Goal: Navigation & Orientation: Find specific page/section

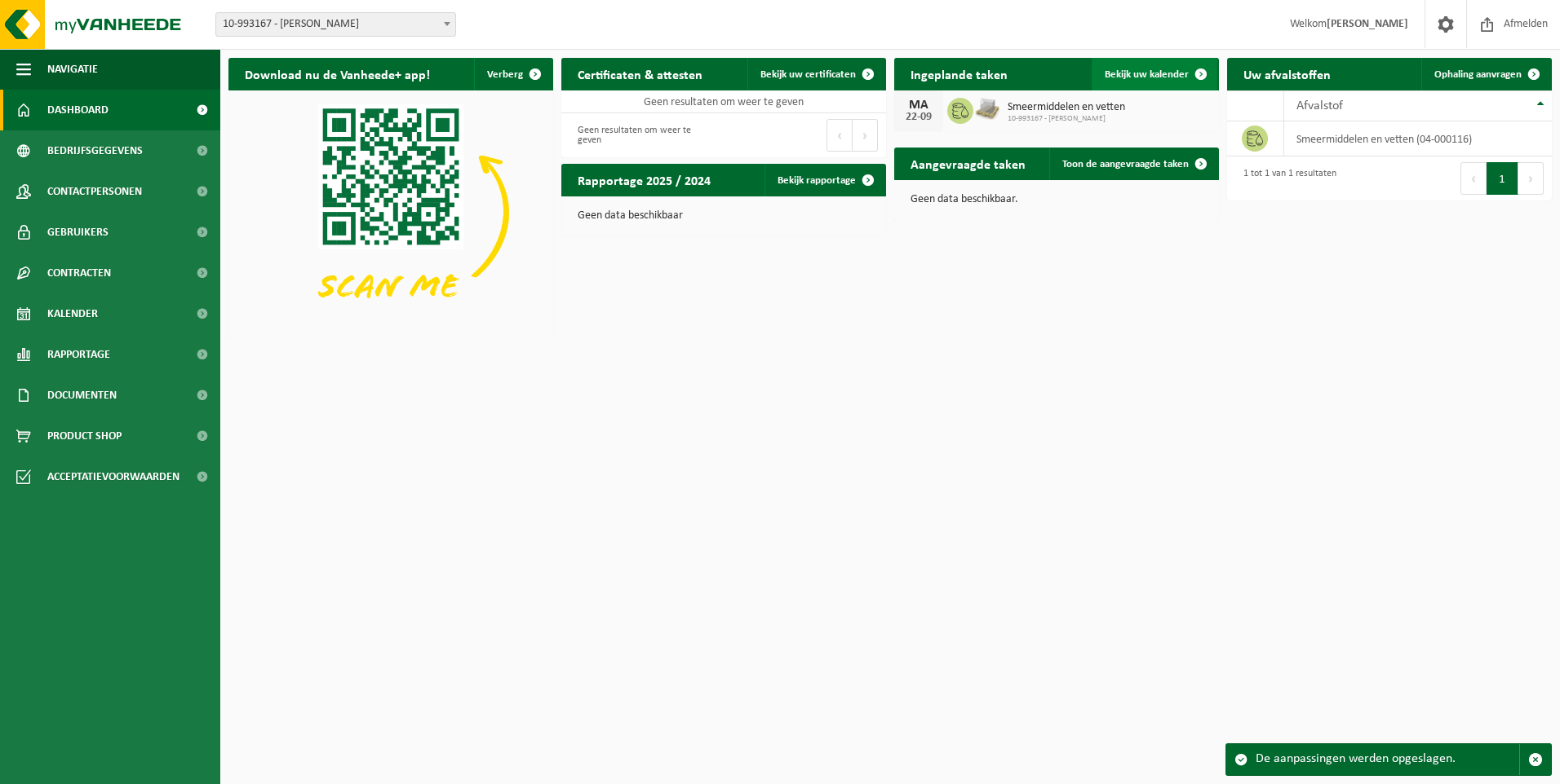
click at [1151, 73] on span "Bekijk uw kalender" at bounding box center [1146, 75] width 84 height 11
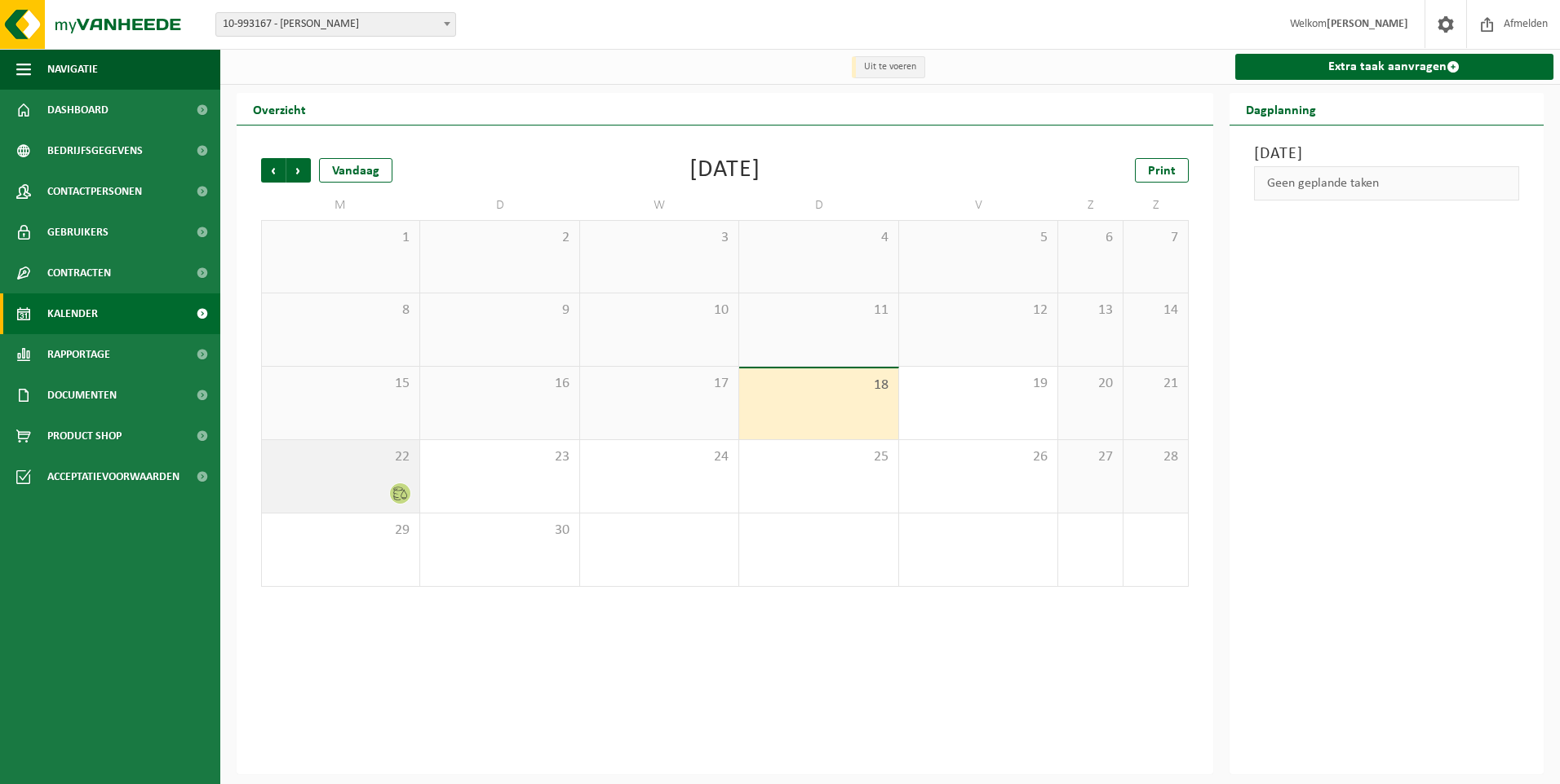
click at [362, 475] on div "22" at bounding box center [340, 476] width 157 height 73
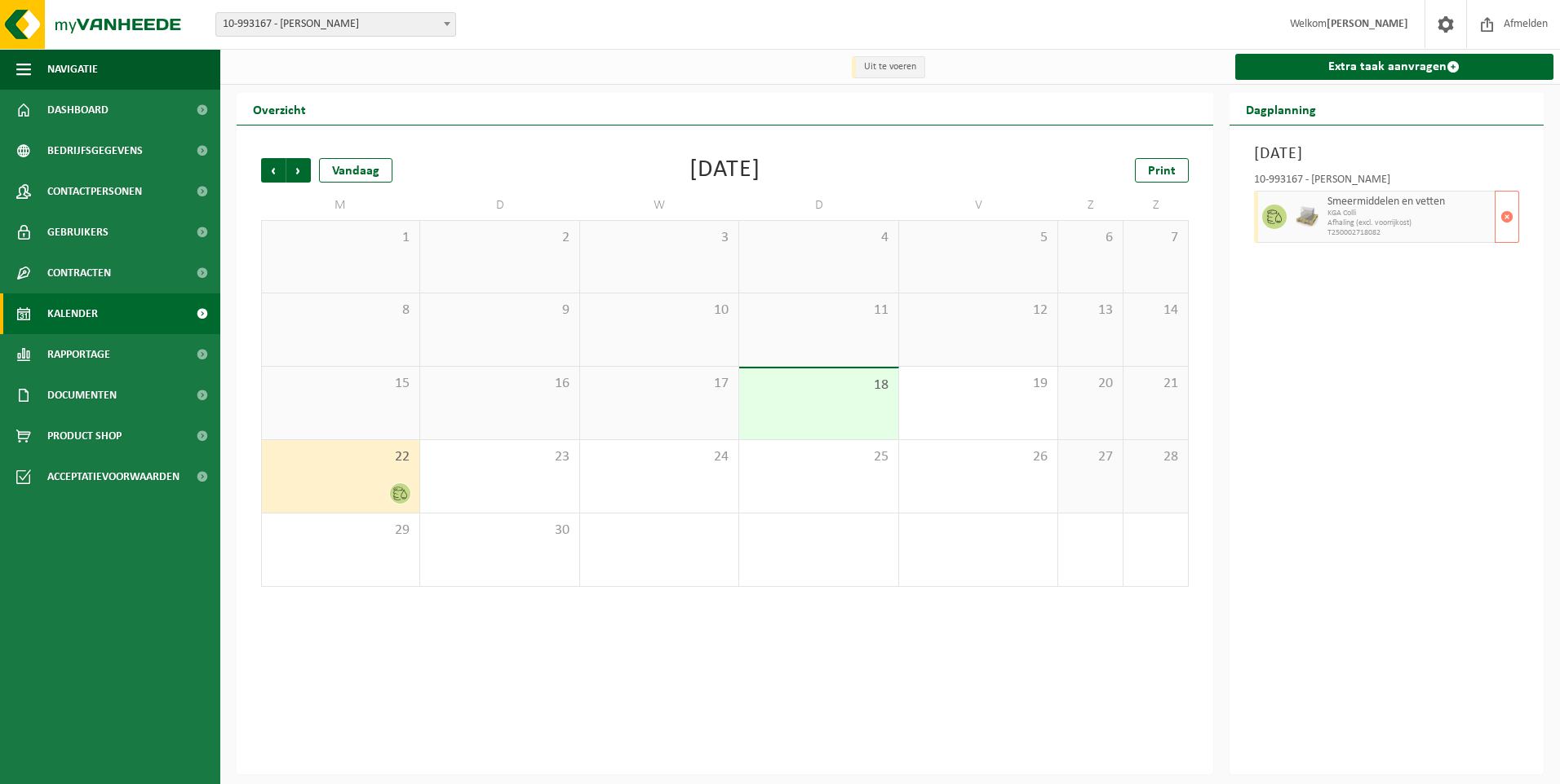
click at [1350, 209] on span "KGA Colli" at bounding box center [1409, 213] width 164 height 10
click at [1367, 213] on span "KGA Colli" at bounding box center [1409, 213] width 164 height 10
click at [1344, 228] on span "Afhaling (excl. voorrijkost)" at bounding box center [1409, 223] width 164 height 10
click at [1338, 228] on span "Afhaling (excl. voorrijkost)" at bounding box center [1409, 223] width 164 height 10
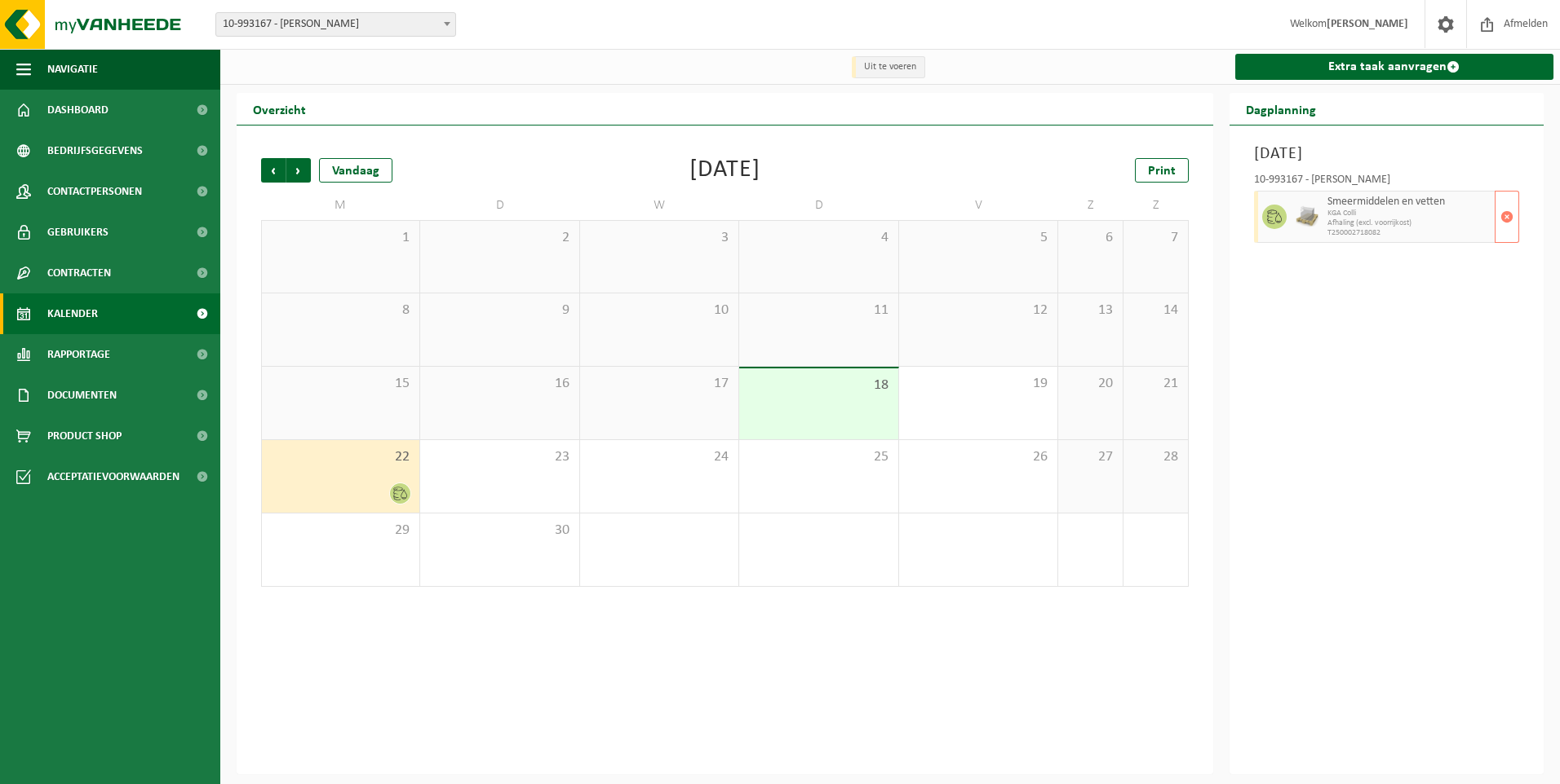
drag, startPoint x: 1338, startPoint y: 228, endPoint x: 1307, endPoint y: 328, distance: 104.7
click at [1307, 328] on div "Maandag 22 september 2025 10-993167 - ROMBOUTS GUY - WUUSTWEZEL Smeermiddelen e…" at bounding box center [1386, 450] width 315 height 648
click at [110, 348] on span "Rapportage" at bounding box center [79, 354] width 63 height 40
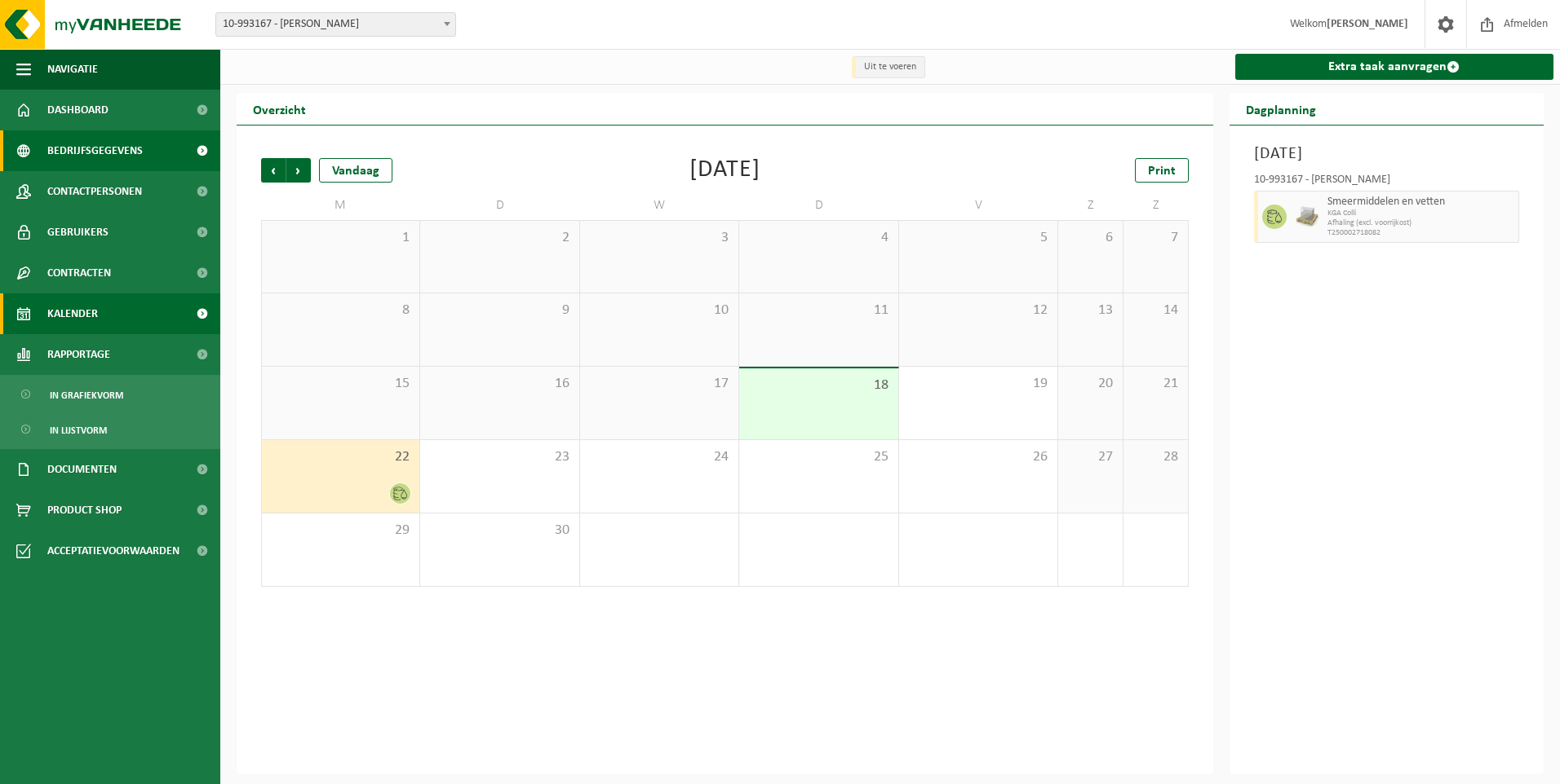
click at [132, 144] on span "Bedrijfsgegevens" at bounding box center [94, 150] width 95 height 40
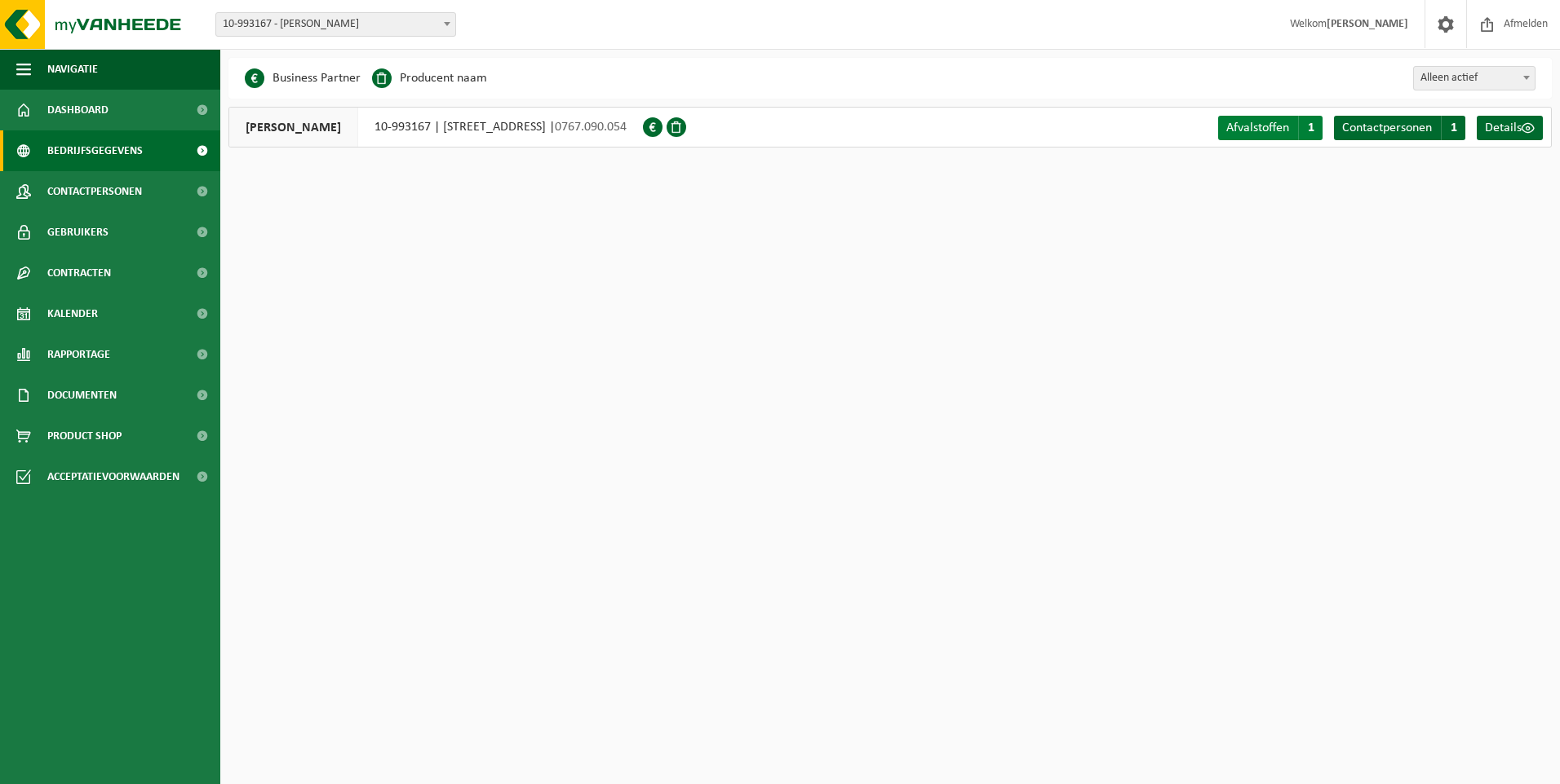
click at [1260, 126] on span "Afvalstoffen" at bounding box center [1257, 128] width 63 height 13
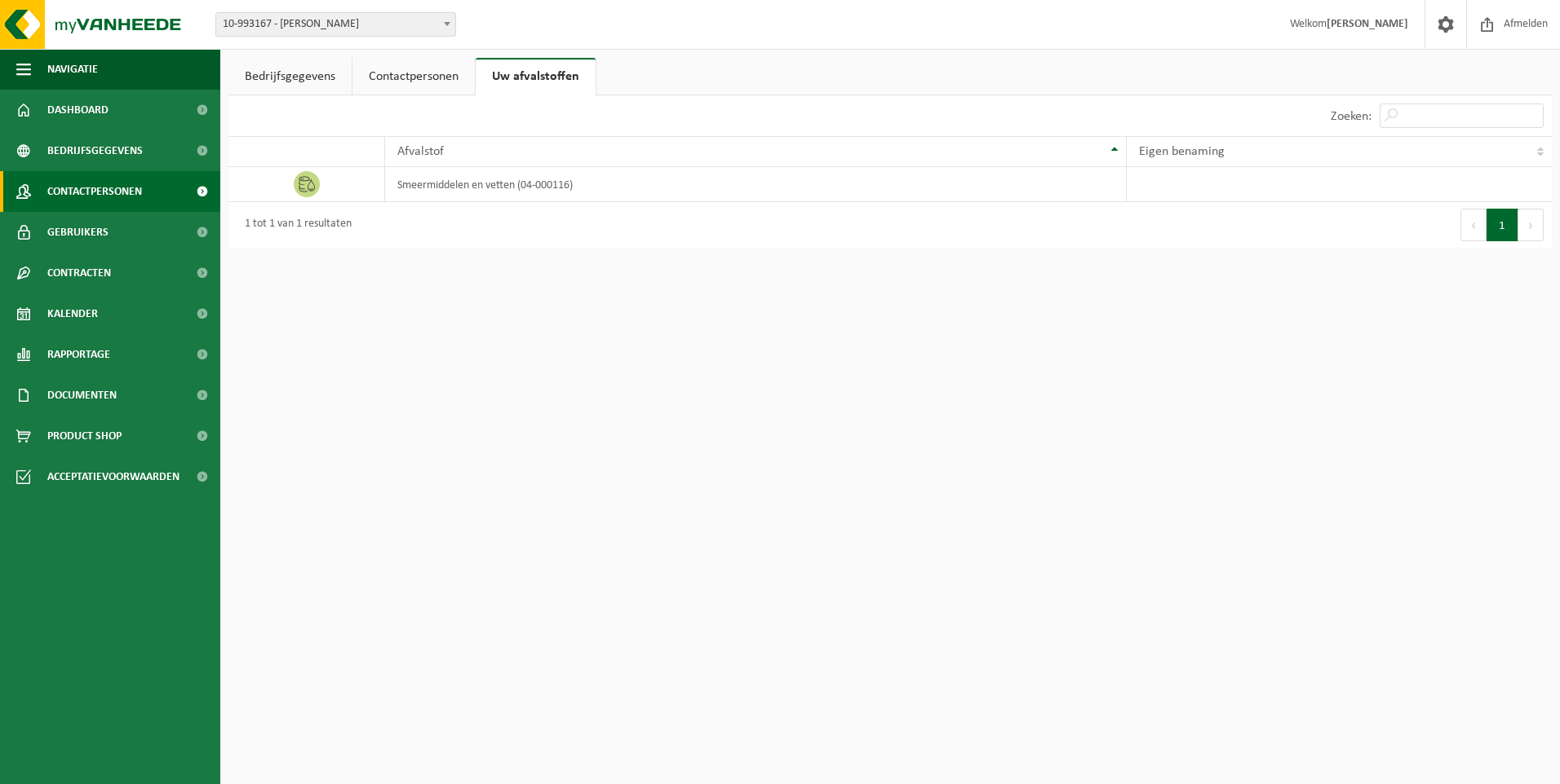
click at [117, 184] on span "Contactpersonen" at bounding box center [94, 191] width 94 height 40
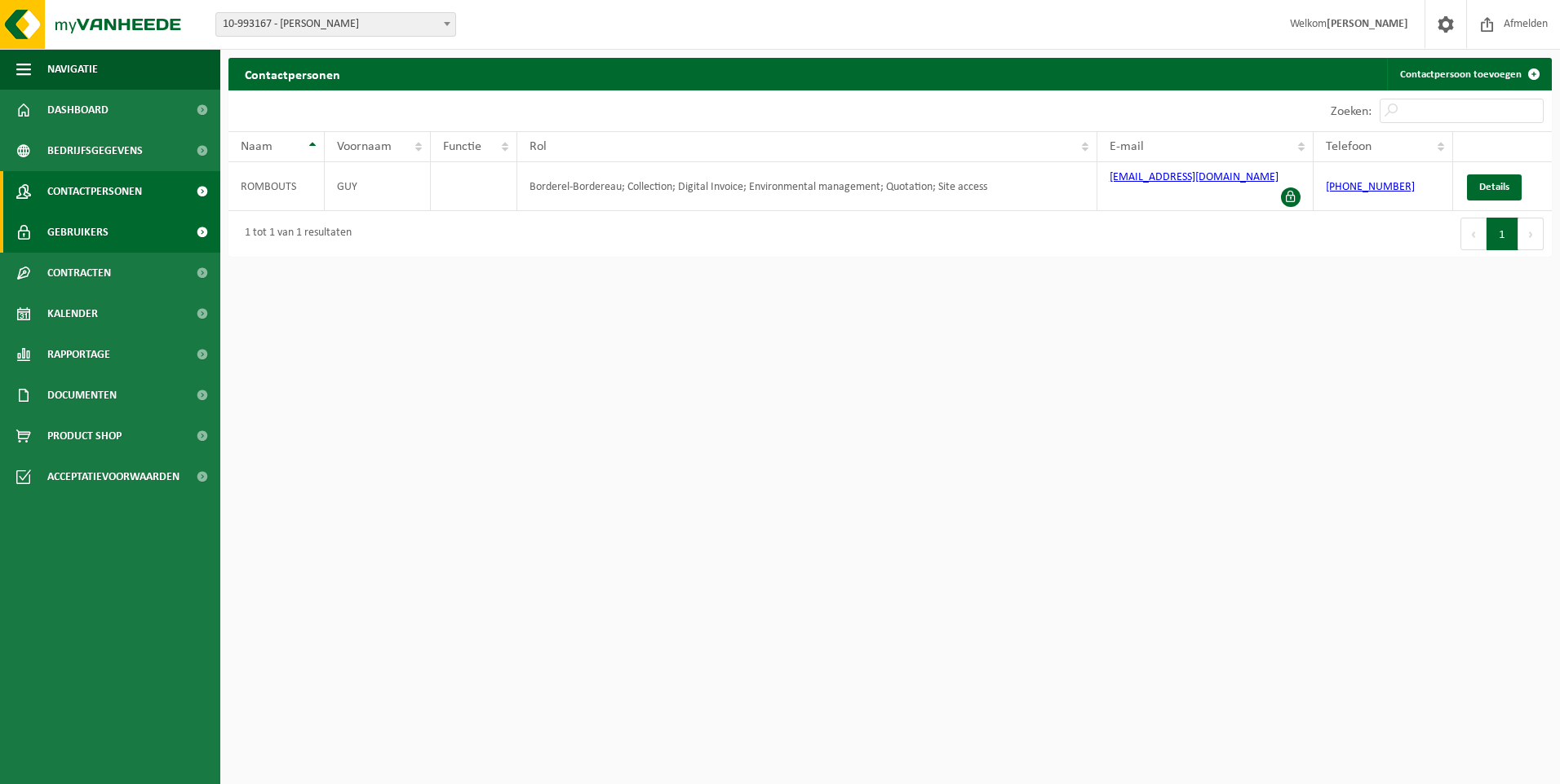
click at [88, 228] on span "Gebruikers" at bounding box center [78, 232] width 61 height 40
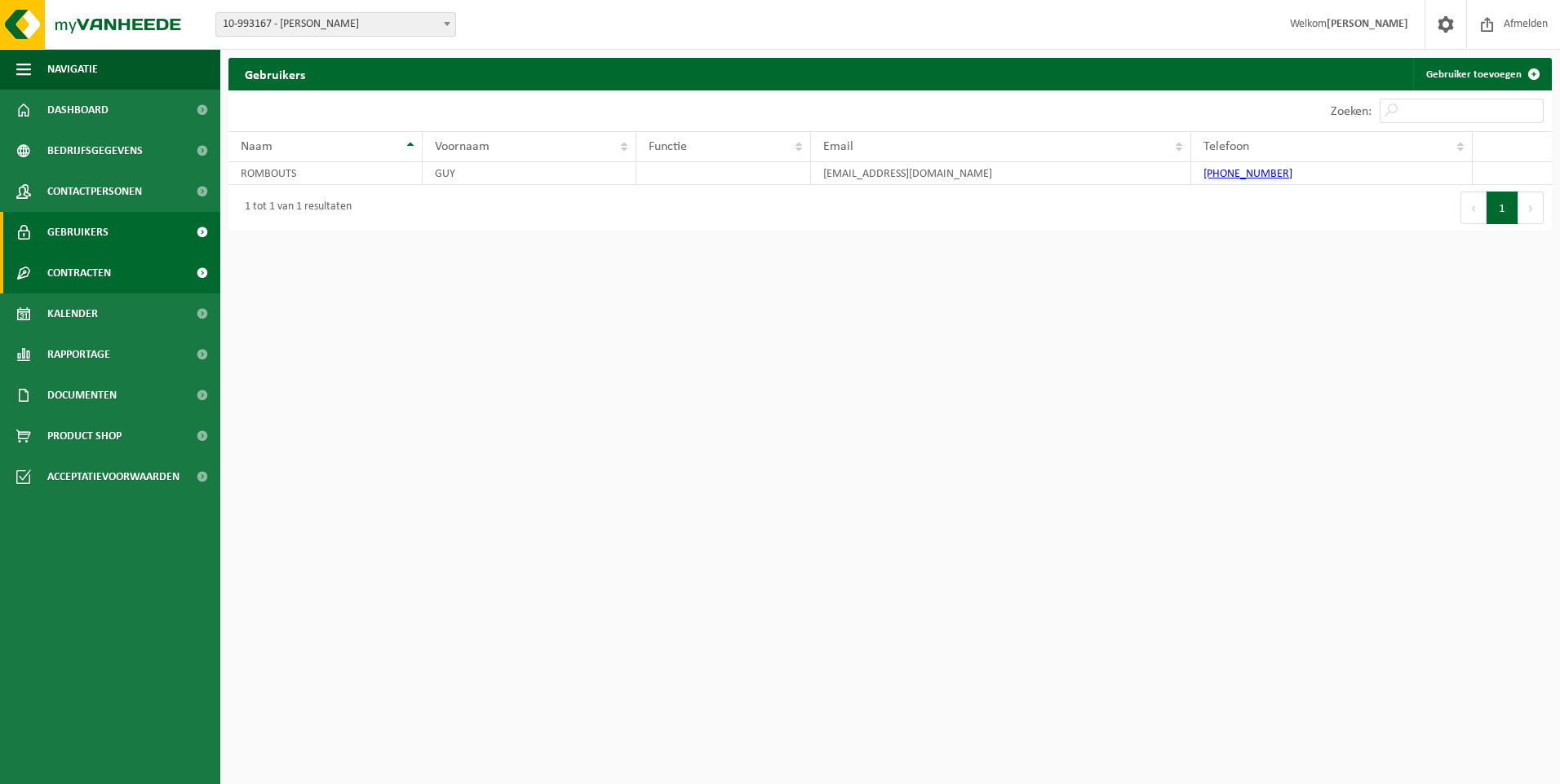
click at [88, 270] on span "Contracten" at bounding box center [79, 272] width 64 height 40
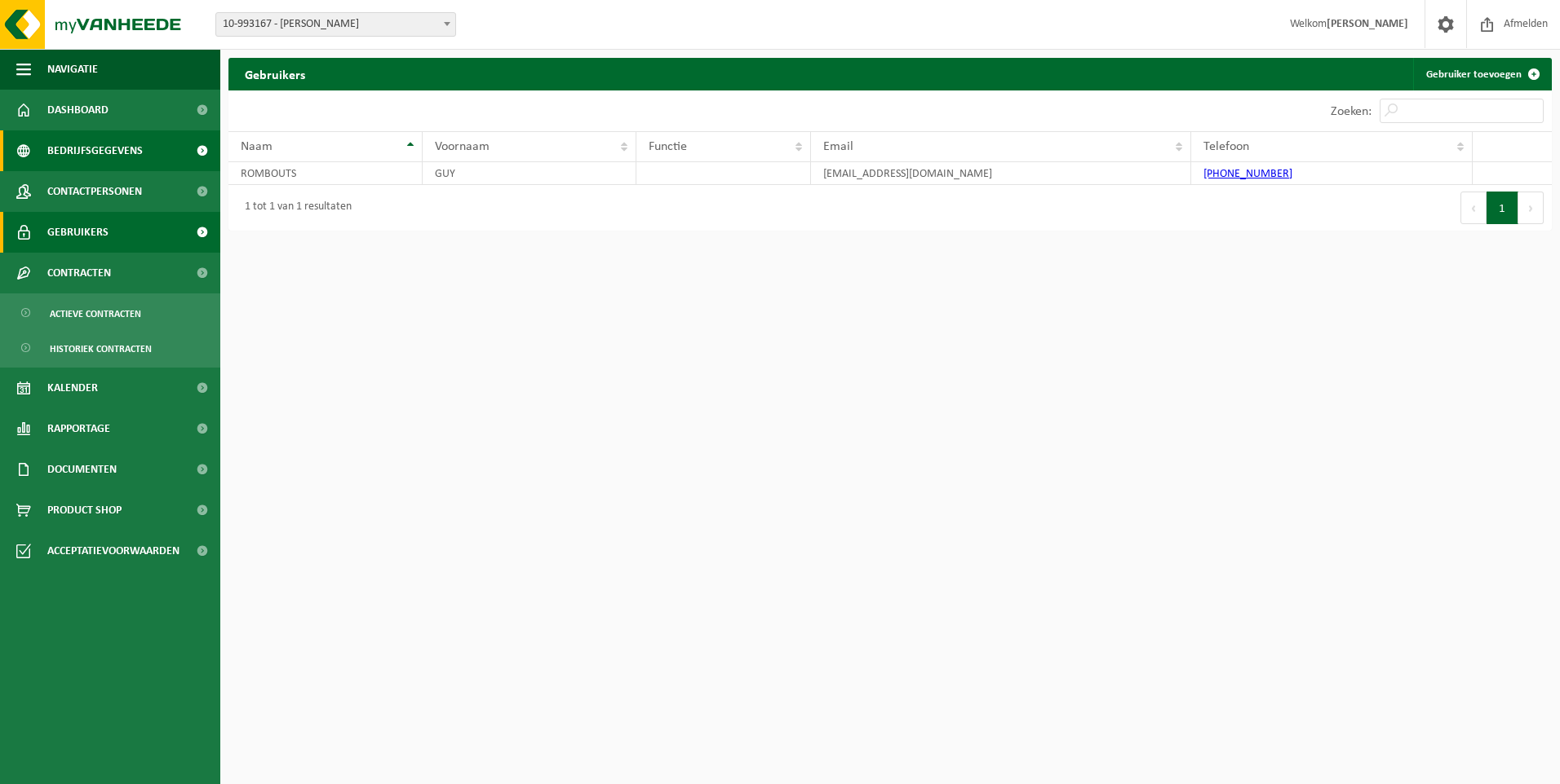
click at [121, 148] on span "Bedrijfsgegevens" at bounding box center [94, 150] width 95 height 40
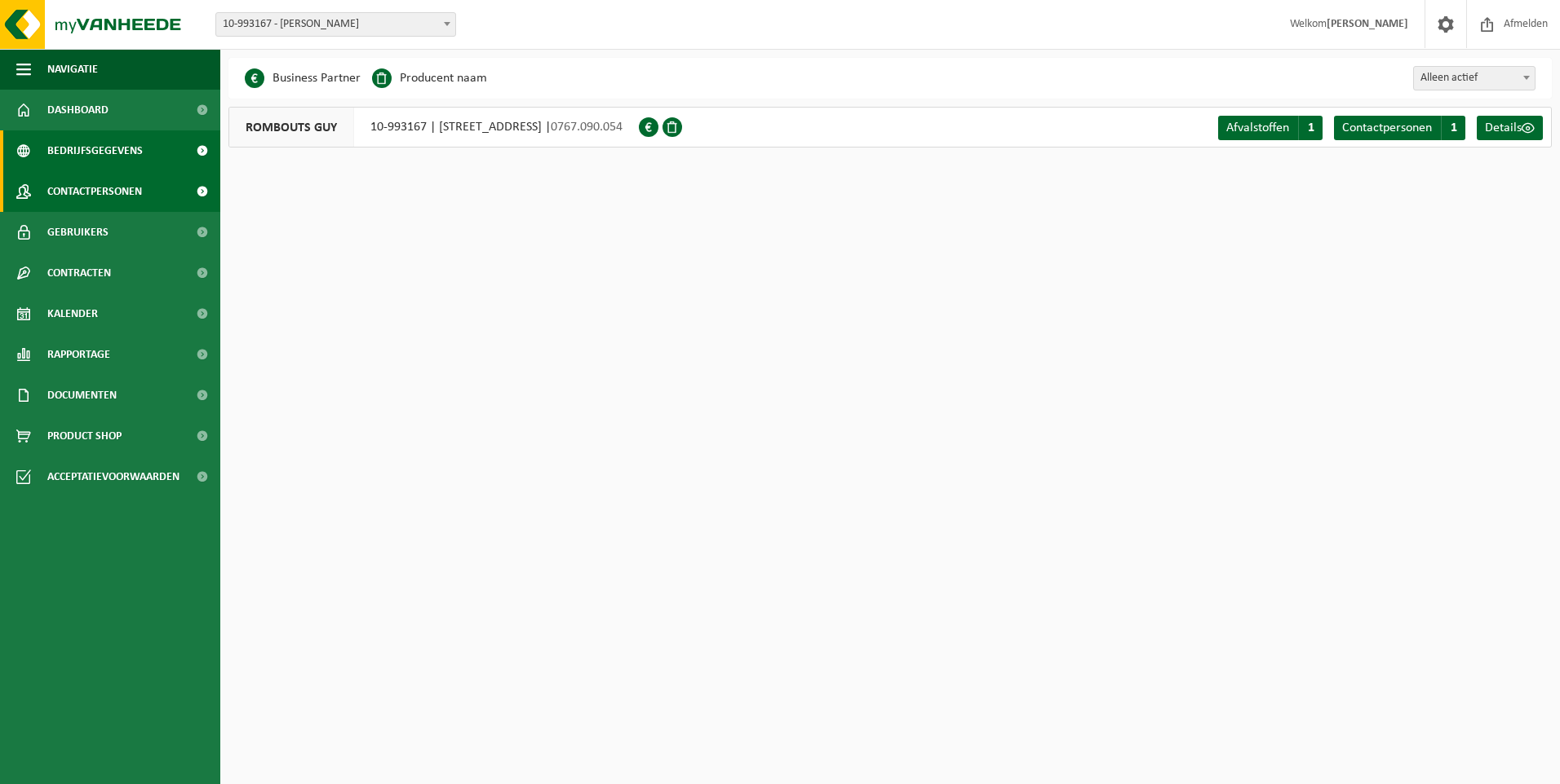
click at [100, 188] on span "Contactpersonen" at bounding box center [94, 191] width 94 height 40
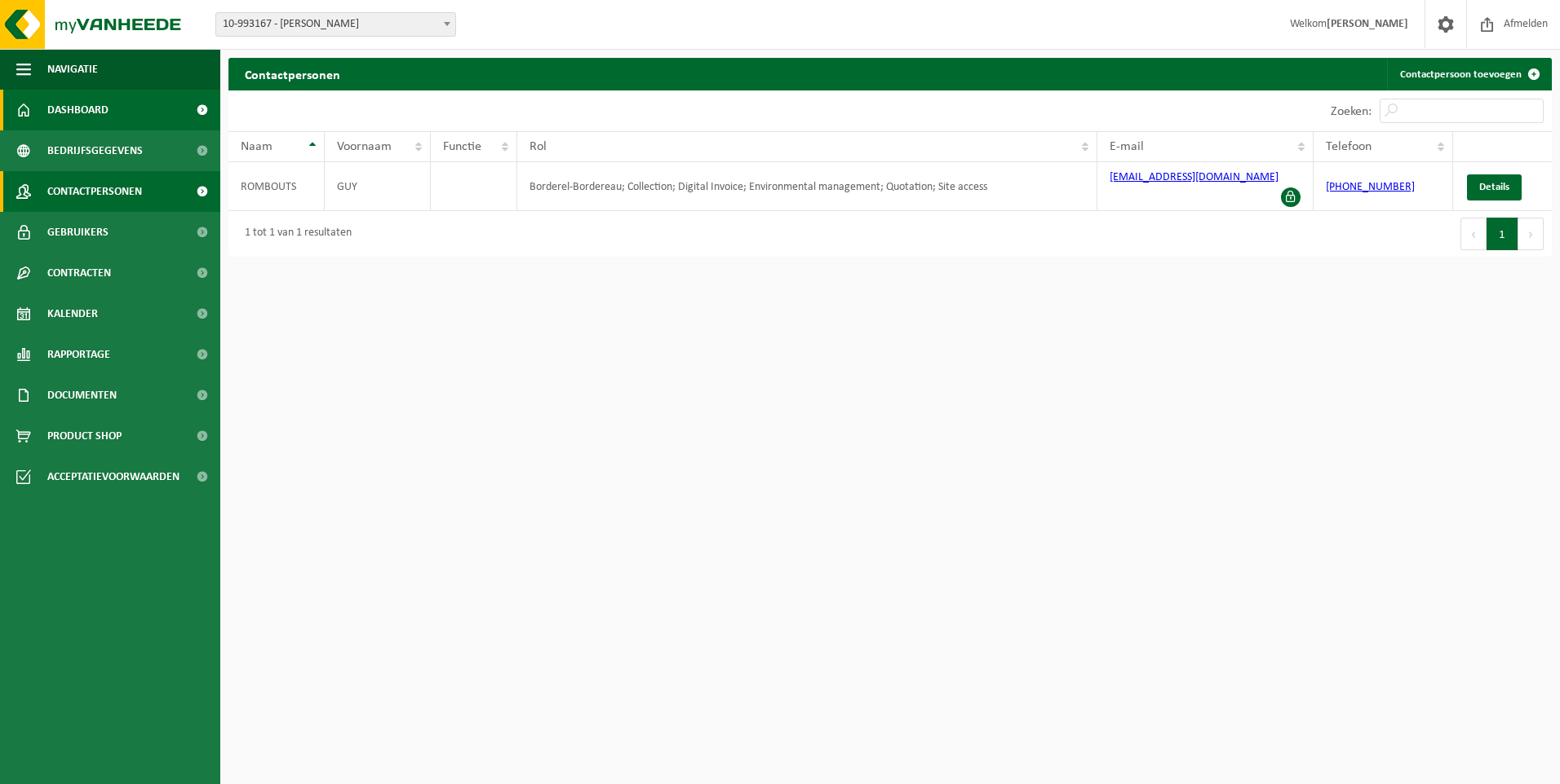
click at [117, 103] on link "Dashboard" at bounding box center [110, 109] width 220 height 40
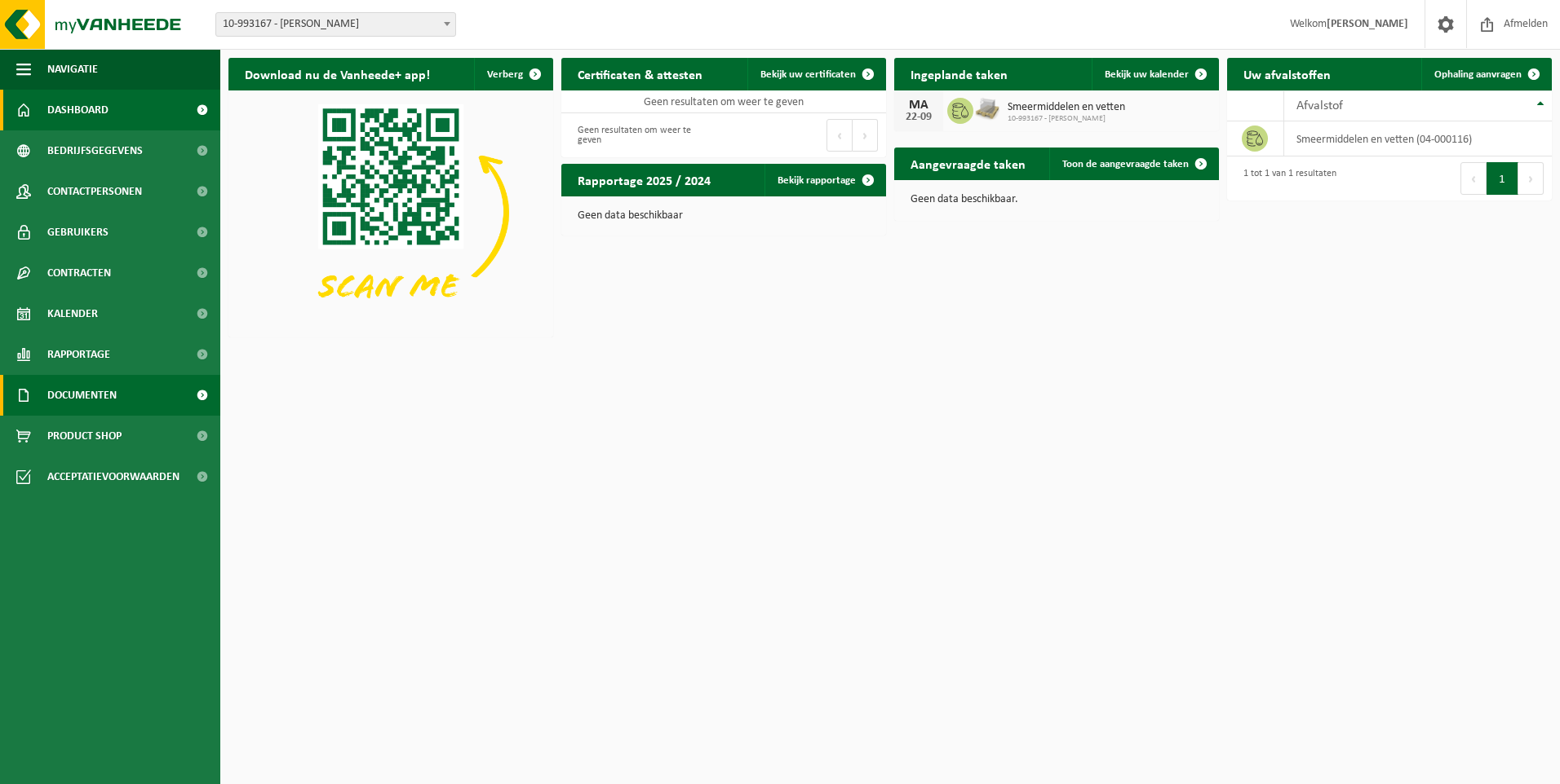
click at [88, 389] on span "Documenten" at bounding box center [82, 395] width 70 height 40
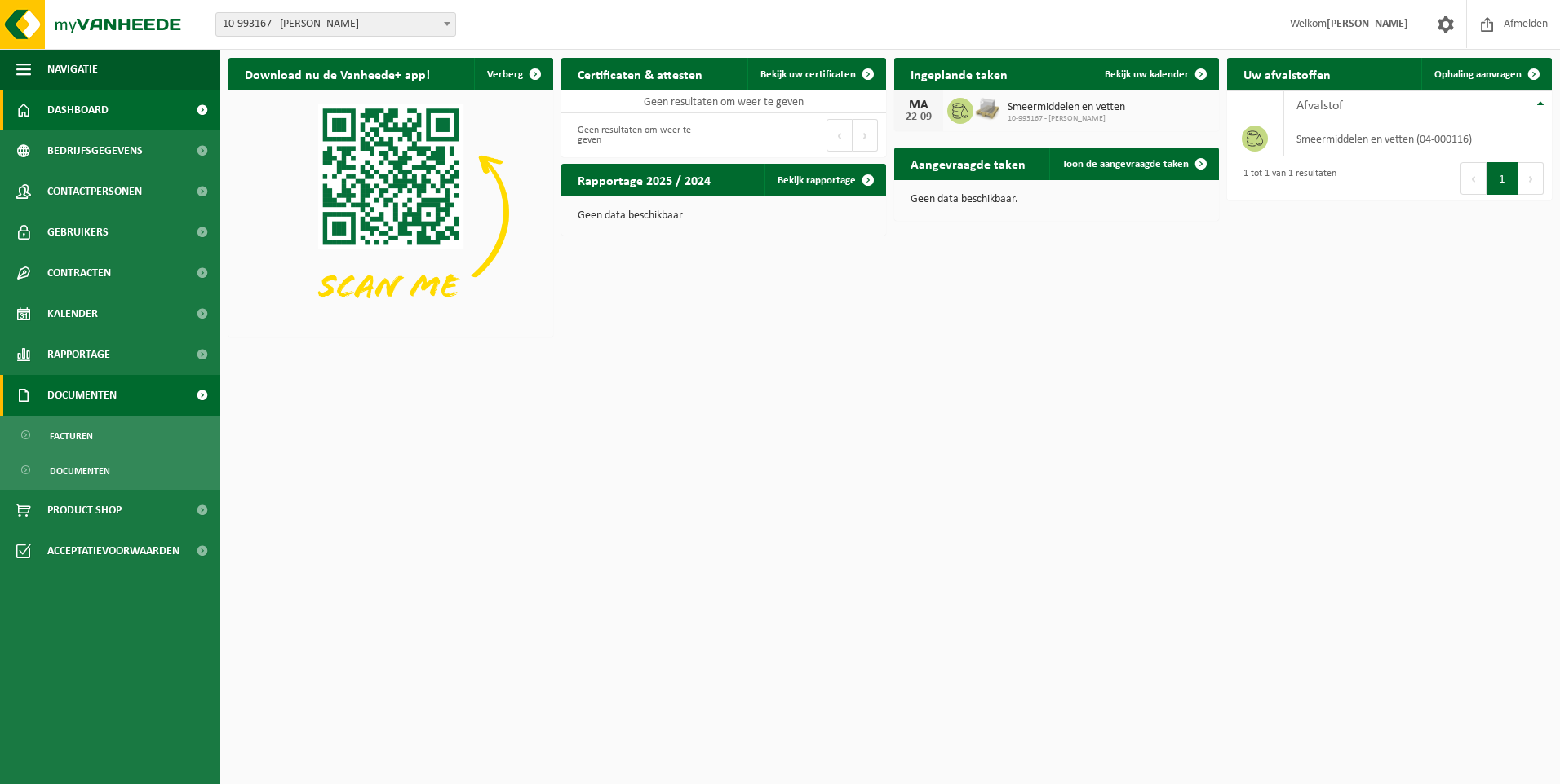
click at [85, 390] on span "Documenten" at bounding box center [82, 395] width 70 height 40
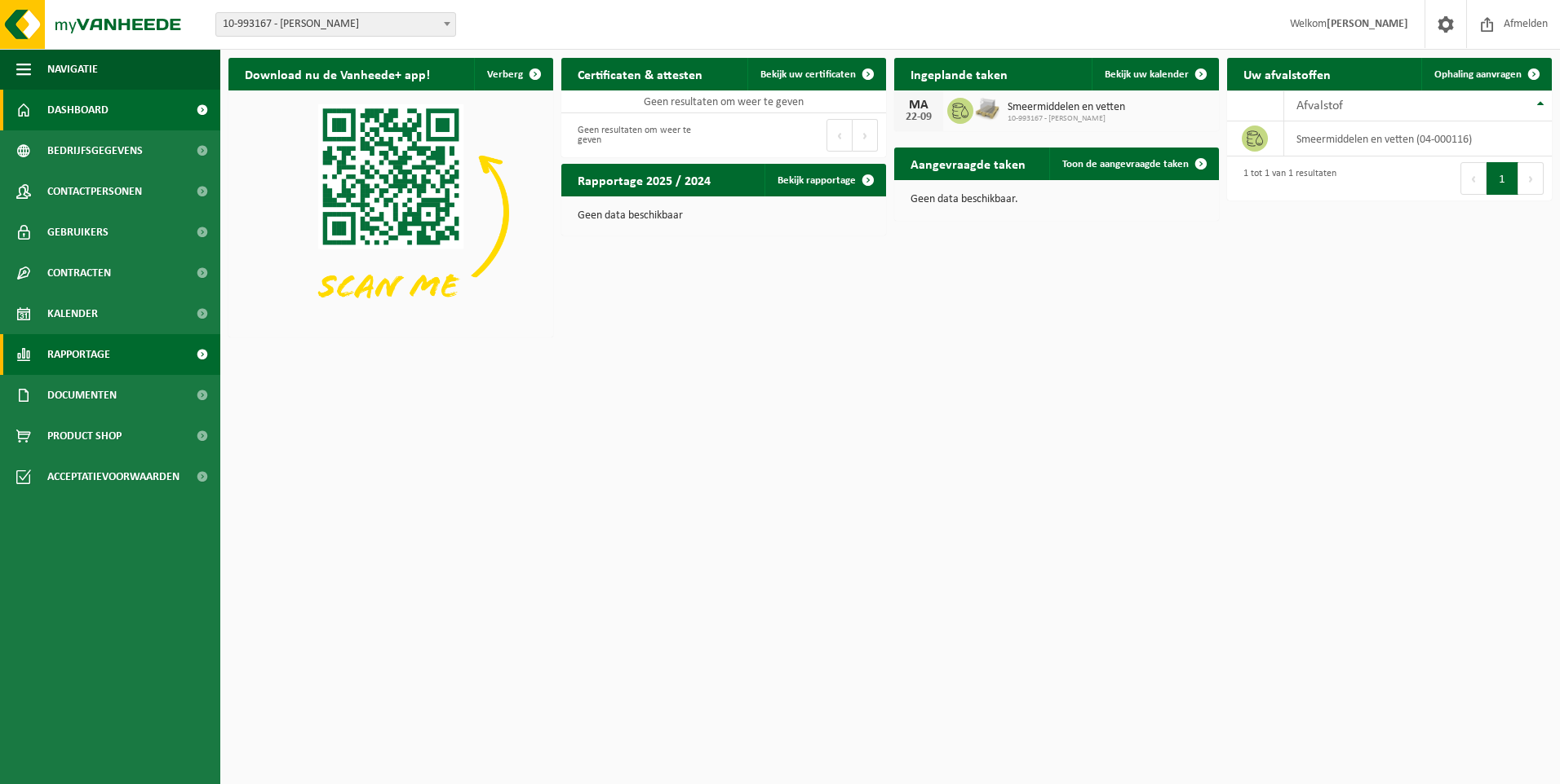
click at [103, 353] on span "Rapportage" at bounding box center [79, 354] width 63 height 40
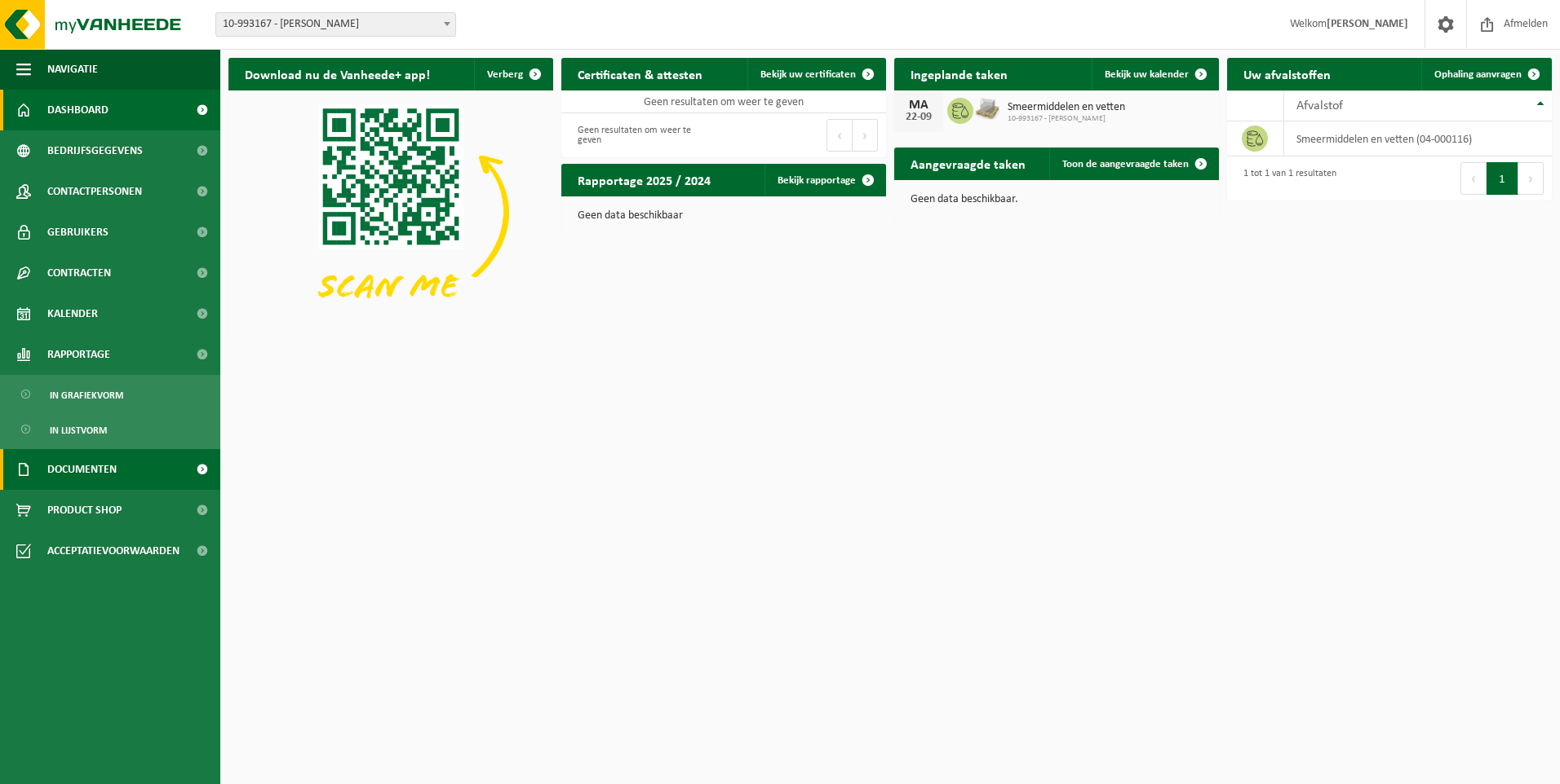
click at [95, 466] on span "Documenten" at bounding box center [82, 469] width 70 height 40
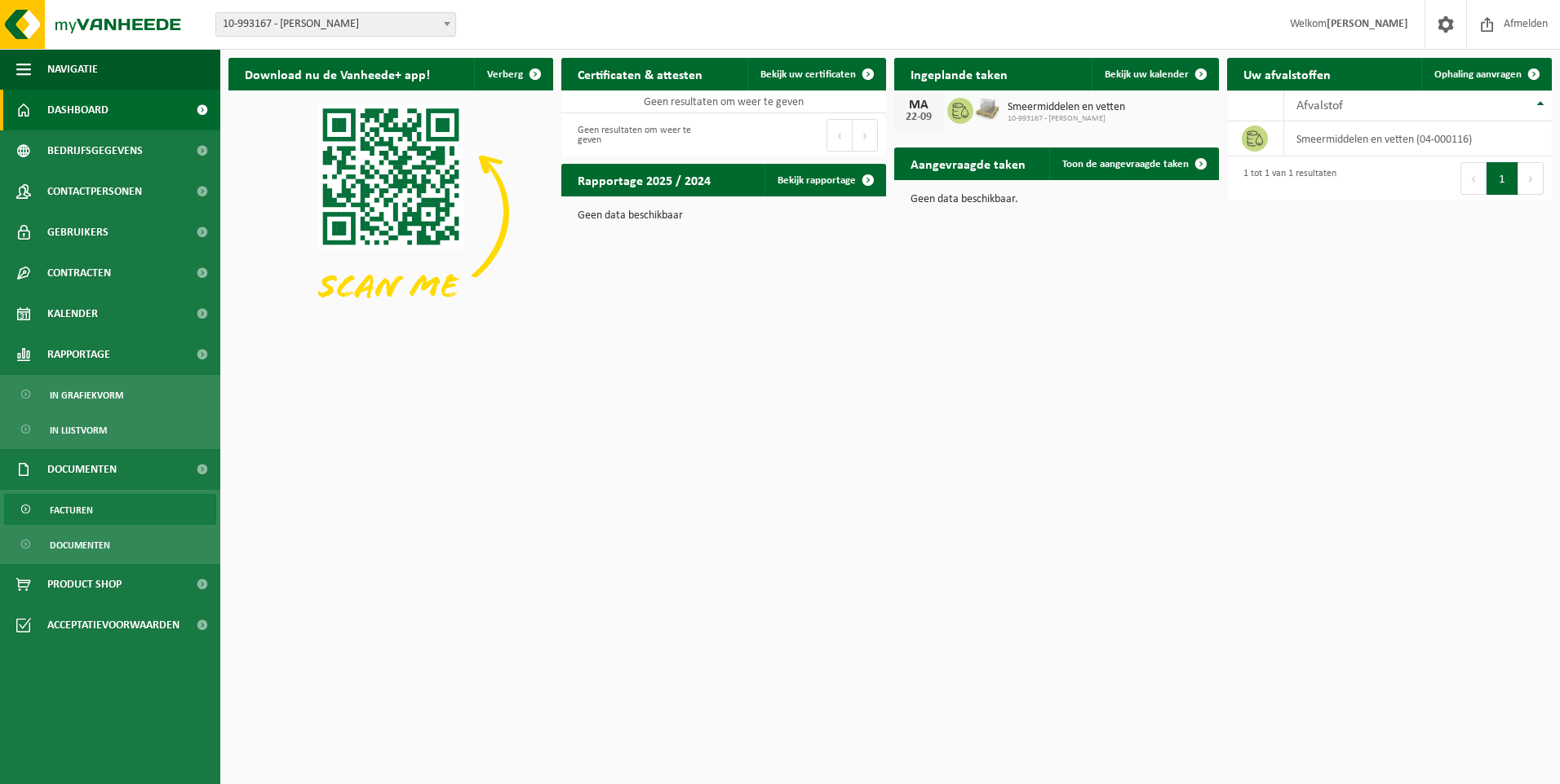
click at [93, 506] on link "Facturen" at bounding box center [110, 510] width 212 height 31
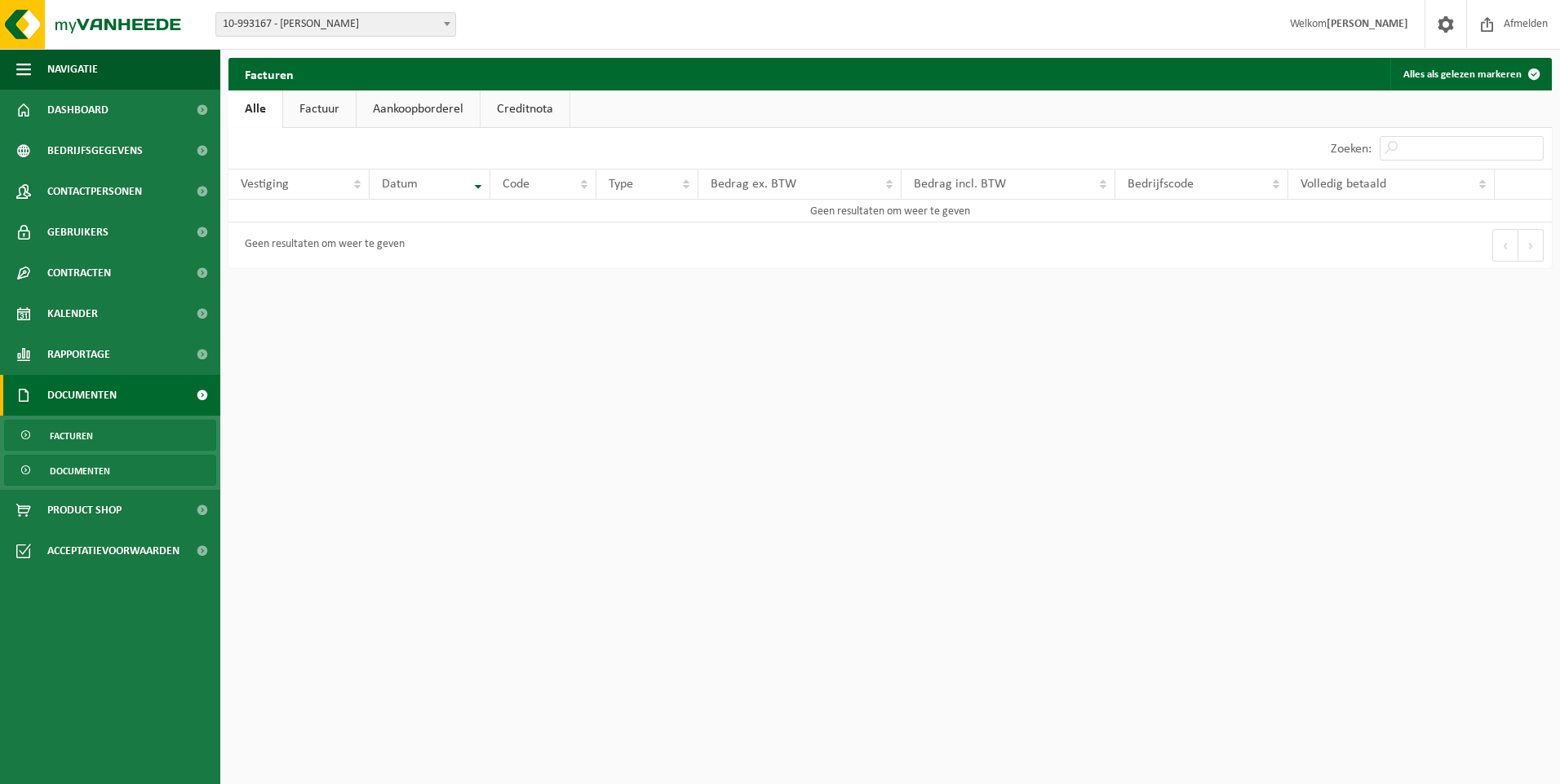
click at [87, 472] on span "Documenten" at bounding box center [80, 472] width 60 height 31
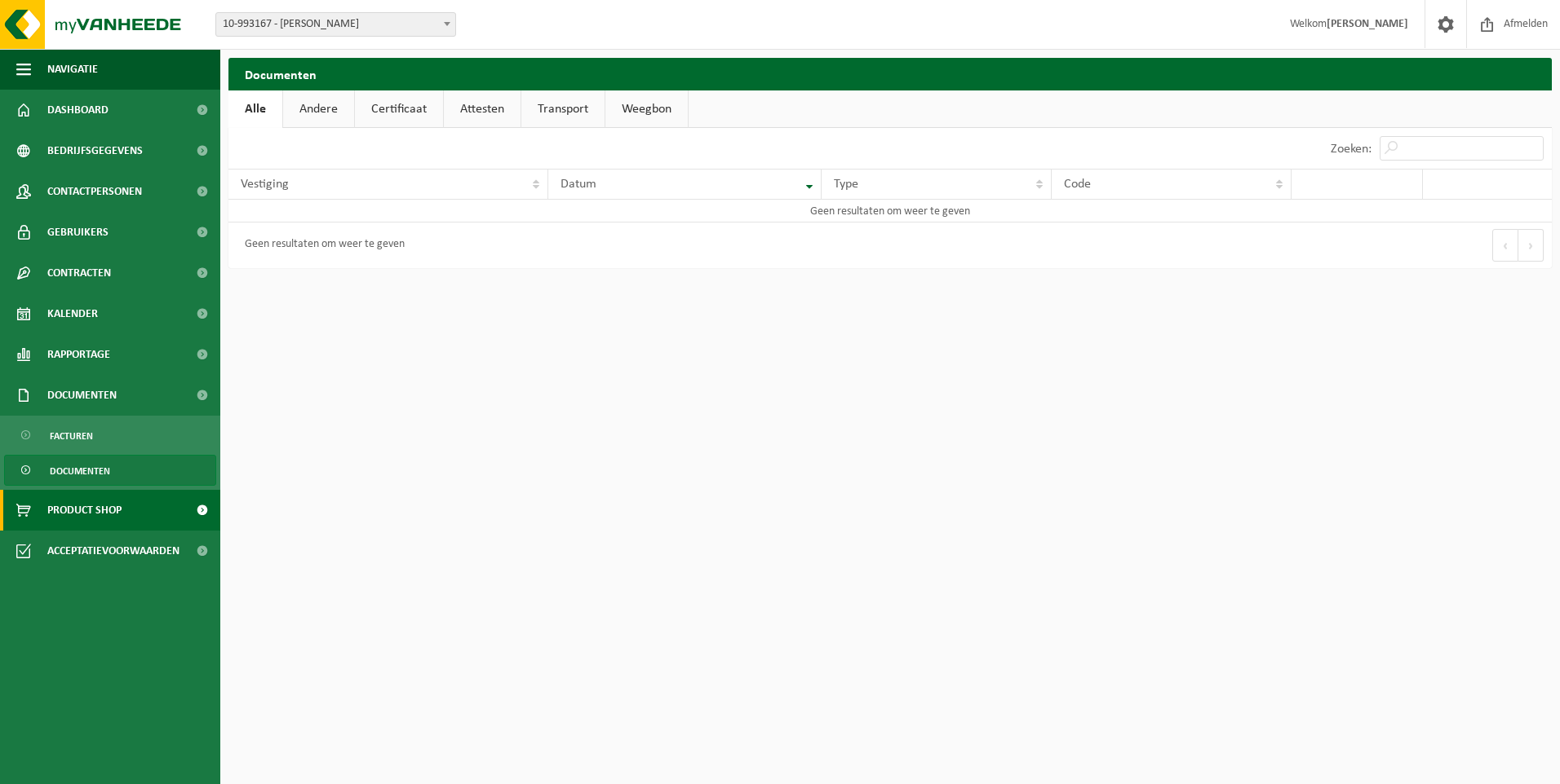
click at [88, 505] on span "Product Shop" at bounding box center [85, 510] width 75 height 40
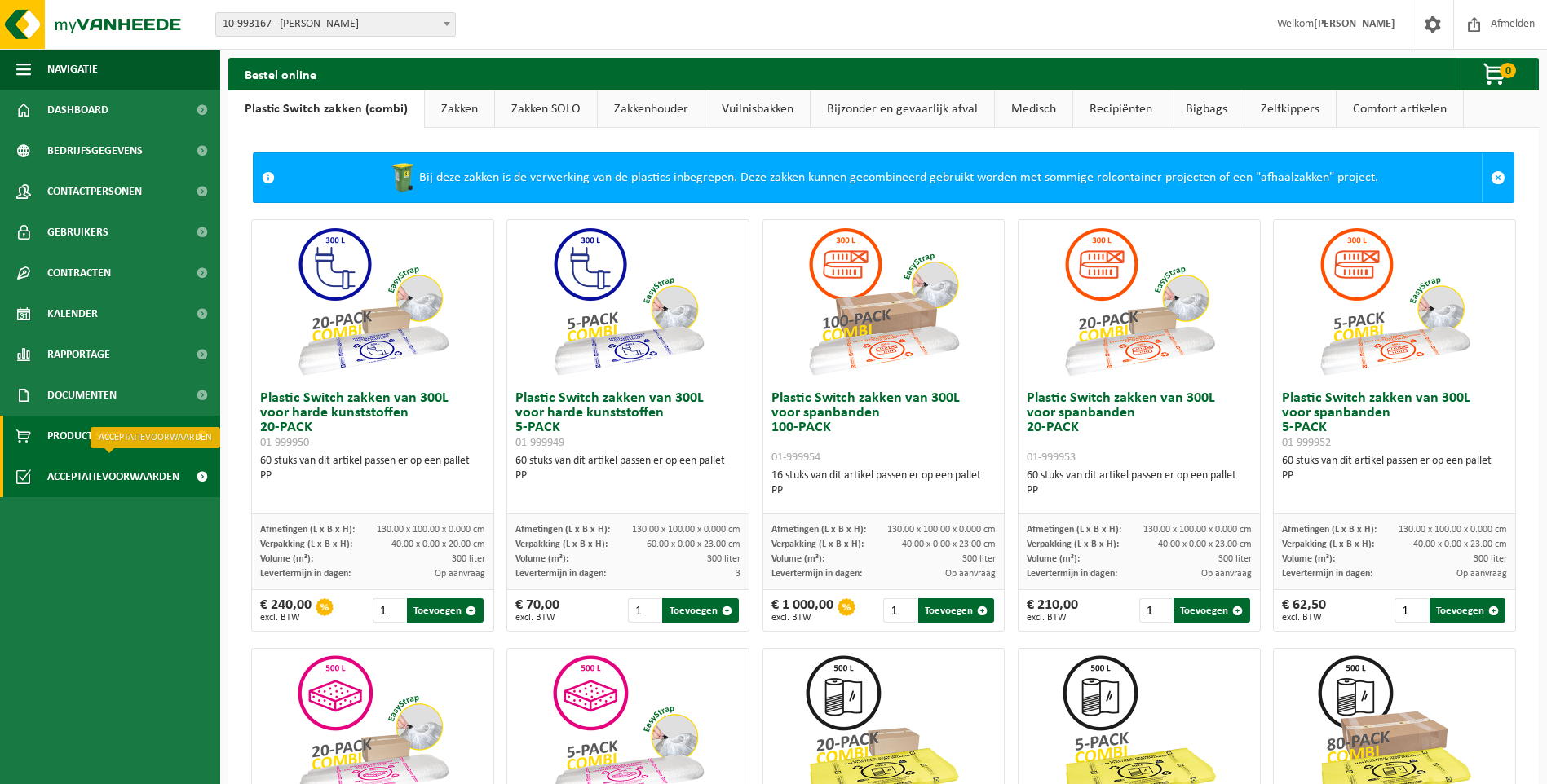
click at [137, 476] on span "Acceptatievoorwaarden" at bounding box center [113, 476] width 132 height 40
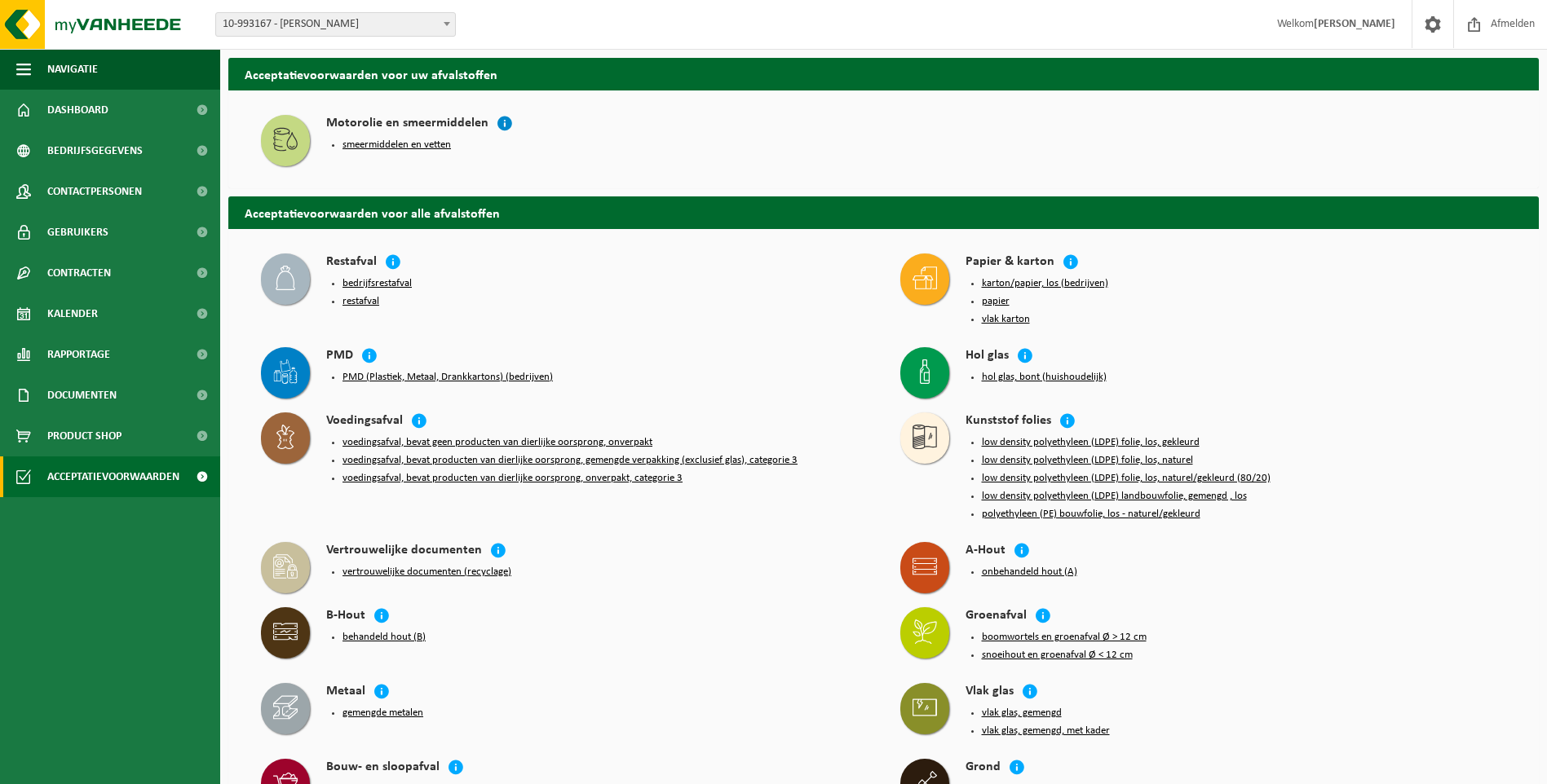
click at [504, 127] on icon at bounding box center [504, 123] width 17 height 17
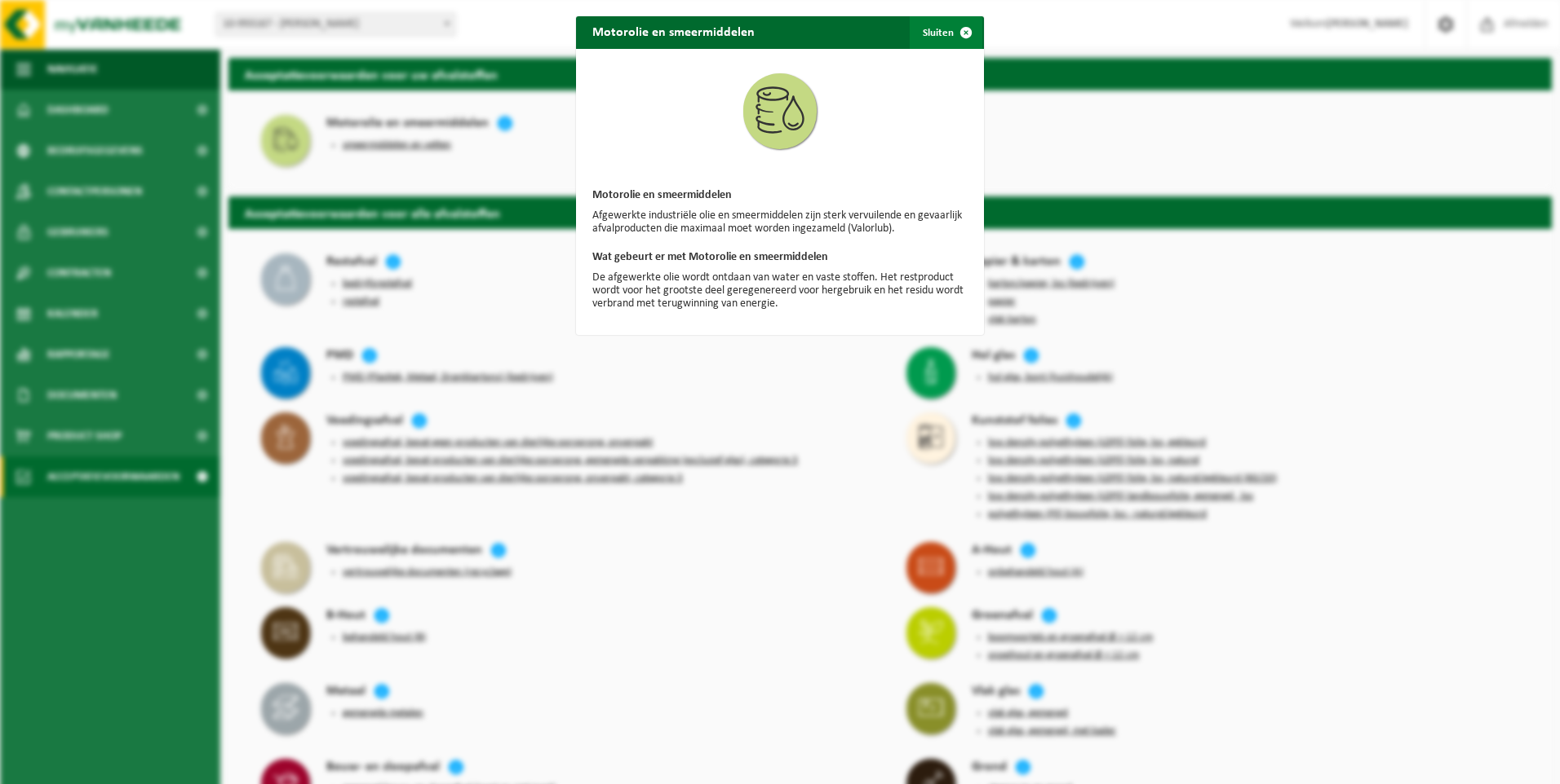
click at [954, 31] on span "button" at bounding box center [965, 32] width 32 height 32
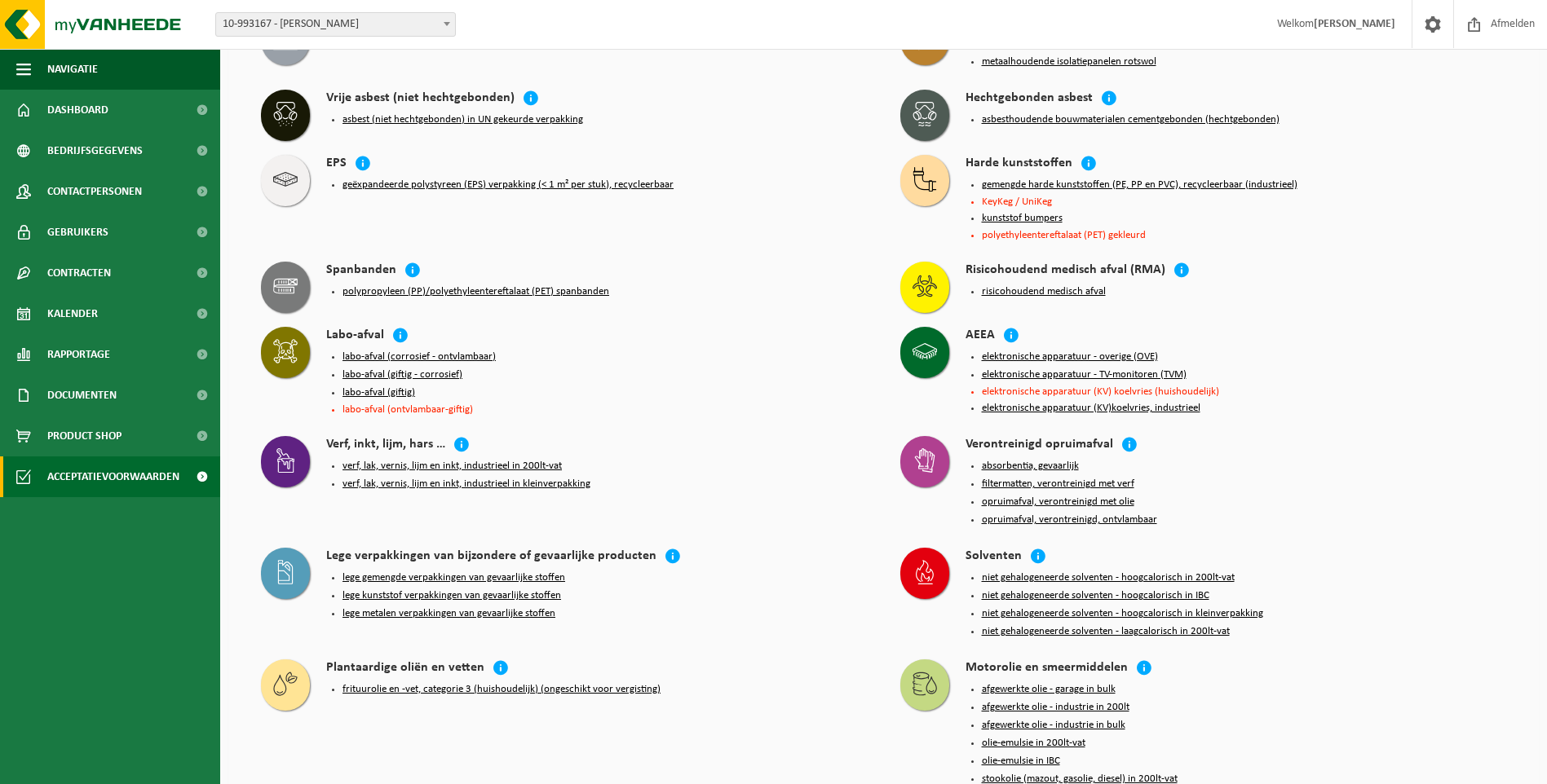
scroll to position [1060, 0]
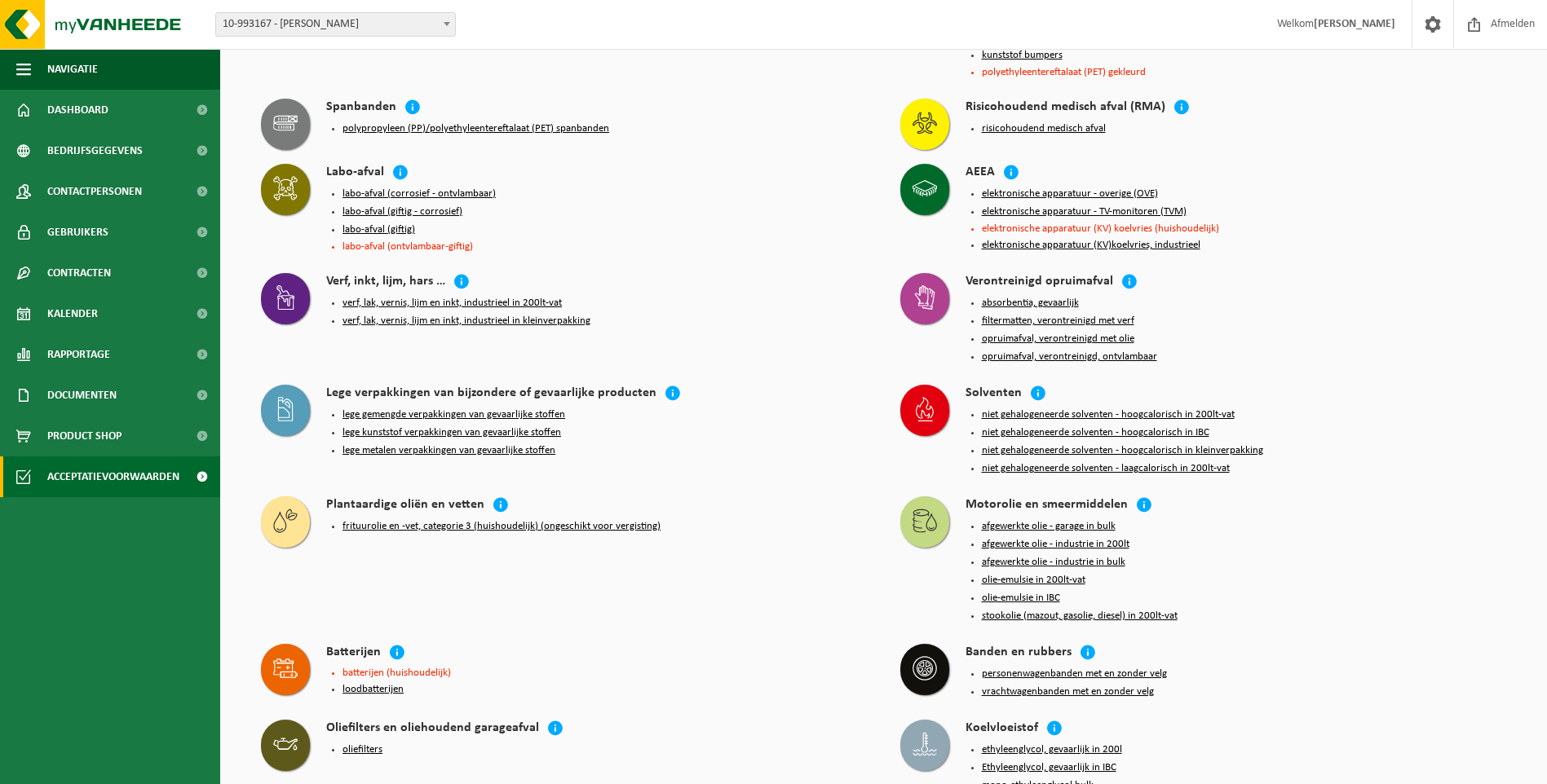
click at [1052, 591] on button "olie-emulsie in IBC" at bounding box center [1021, 597] width 79 height 13
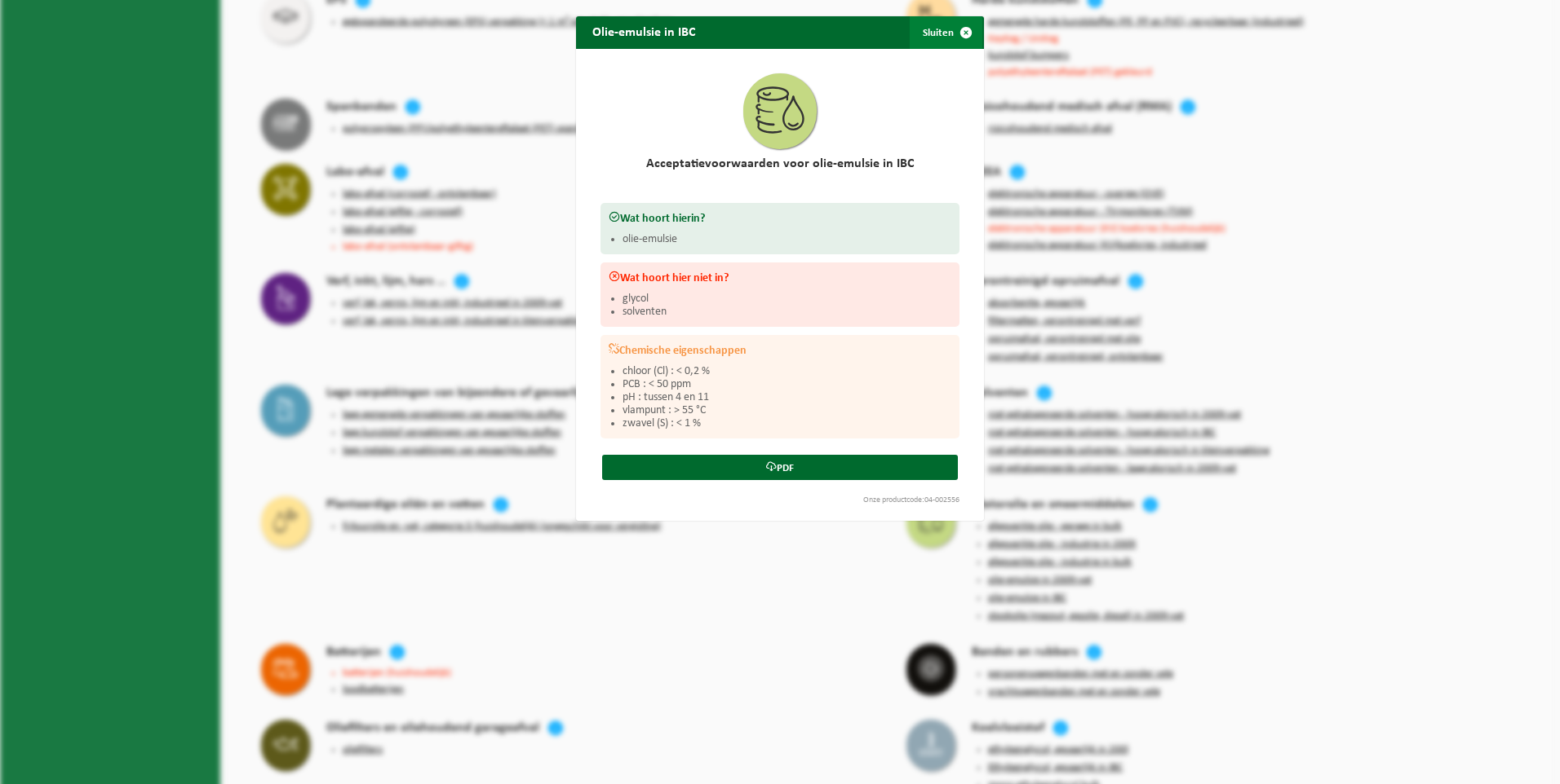
click at [955, 31] on span "button" at bounding box center [965, 32] width 32 height 32
